Goal: Use online tool/utility

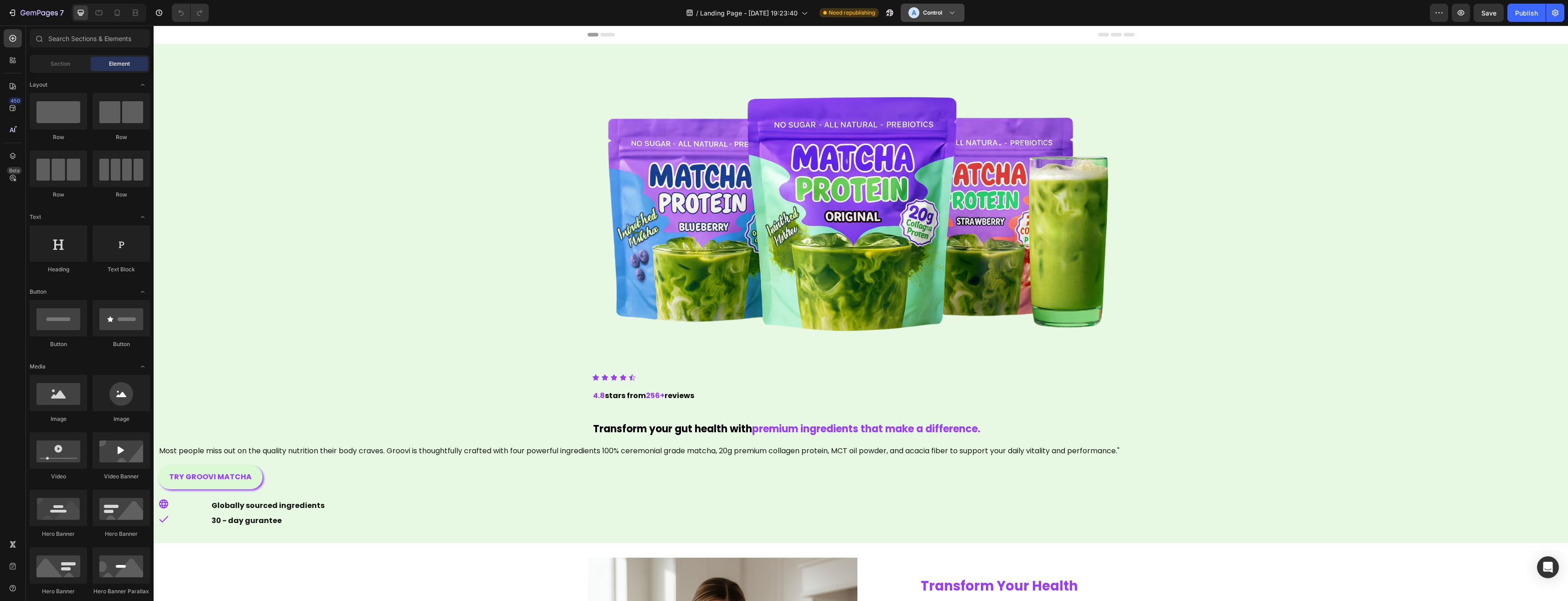
click at [934, 13] on h3 "Control" at bounding box center [932, 12] width 19 height 9
click at [934, 14] on h3 "Control" at bounding box center [932, 12] width 19 height 9
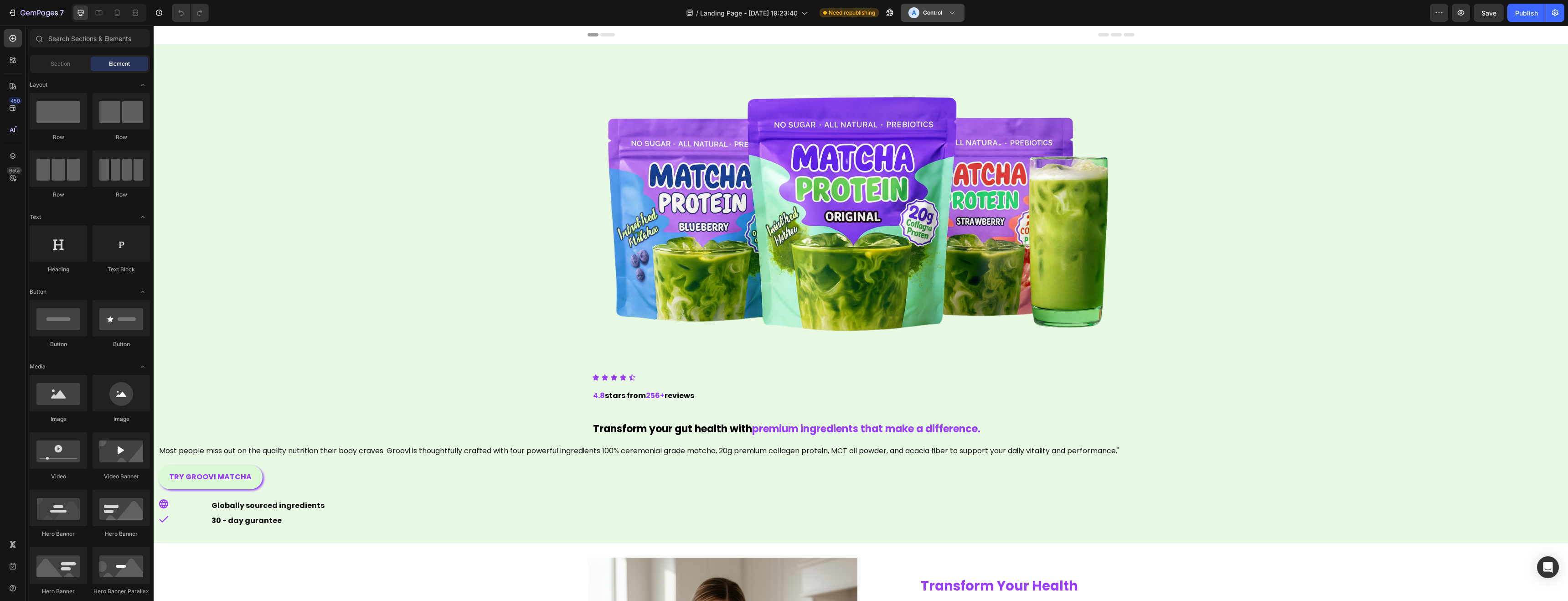
click at [934, 14] on h3 "Control" at bounding box center [932, 12] width 19 height 9
click at [933, 10] on h3 "Control" at bounding box center [932, 12] width 19 height 9
click at [920, 11] on div "A Control" at bounding box center [925, 13] width 33 height 11
click at [922, 60] on h3 "Variant" at bounding box center [928, 56] width 19 height 9
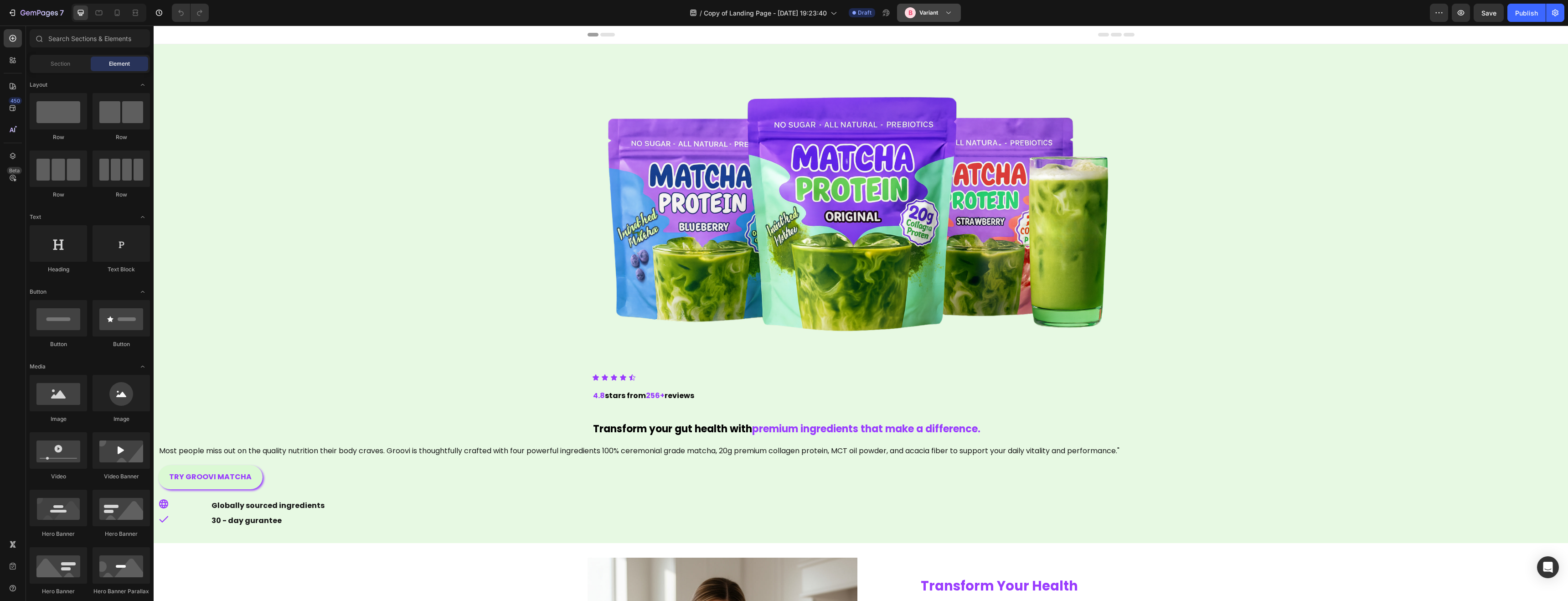
click at [936, 15] on h3 "Variant" at bounding box center [928, 12] width 19 height 9
click at [928, 55] on h3 "Variant" at bounding box center [925, 56] width 19 height 9
